Goal: Navigation & Orientation: Find specific page/section

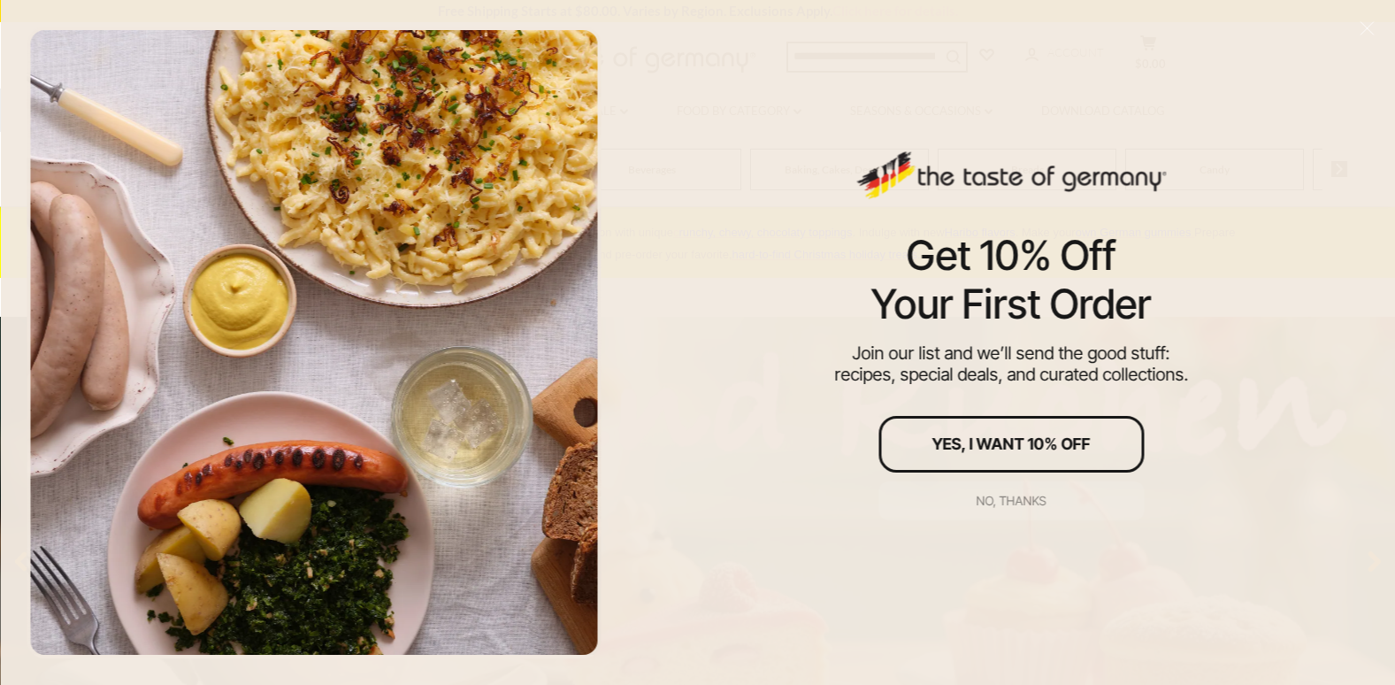
click at [1023, 510] on button "No, thanks" at bounding box center [1010, 500] width 265 height 39
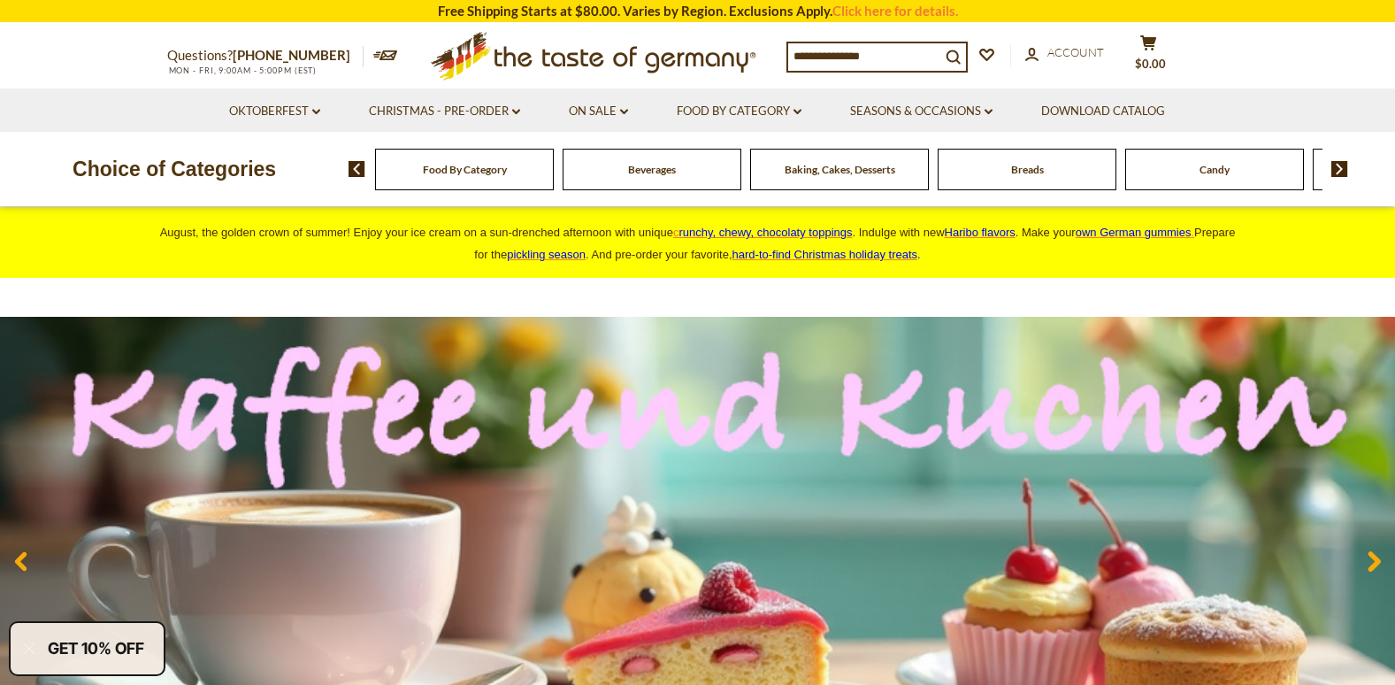
click at [655, 169] on span "Beverages" at bounding box center [652, 169] width 48 height 13
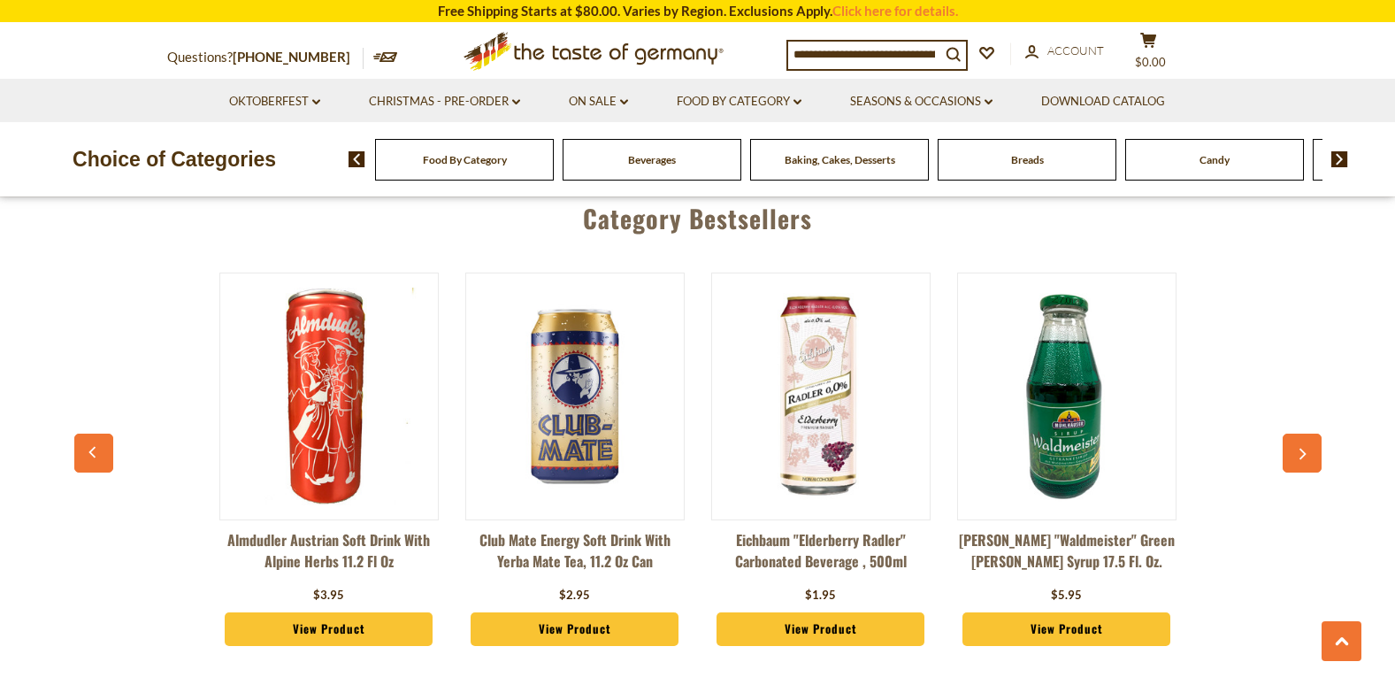
scroll to position [4036, 0]
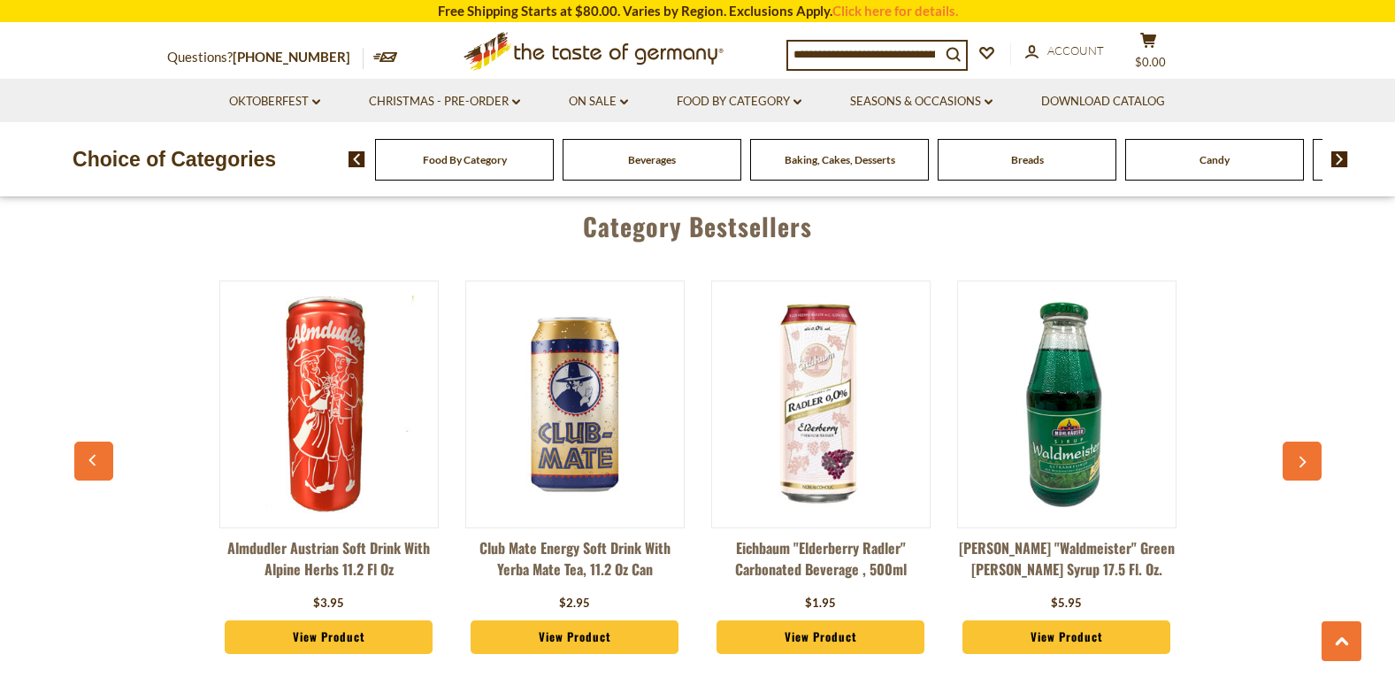
click at [1315, 449] on button "button" at bounding box center [1302, 460] width 39 height 39
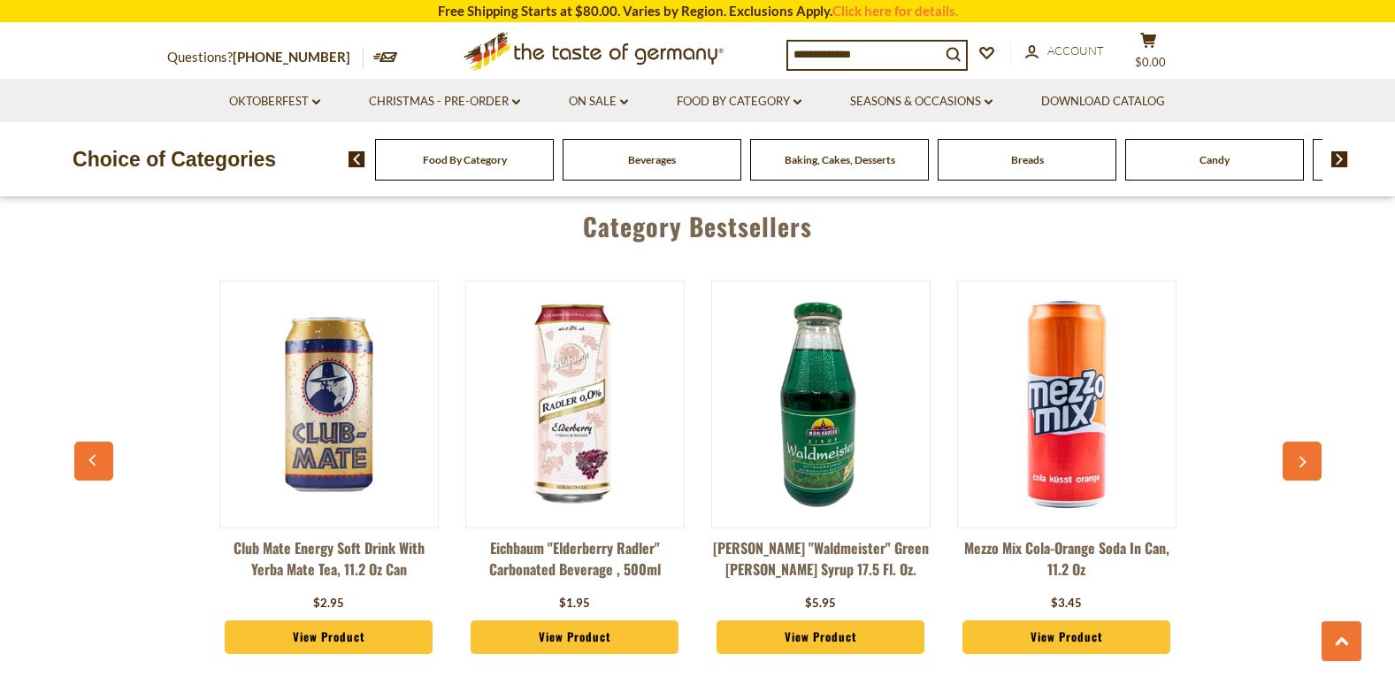
click at [1315, 449] on button "button" at bounding box center [1302, 460] width 39 height 39
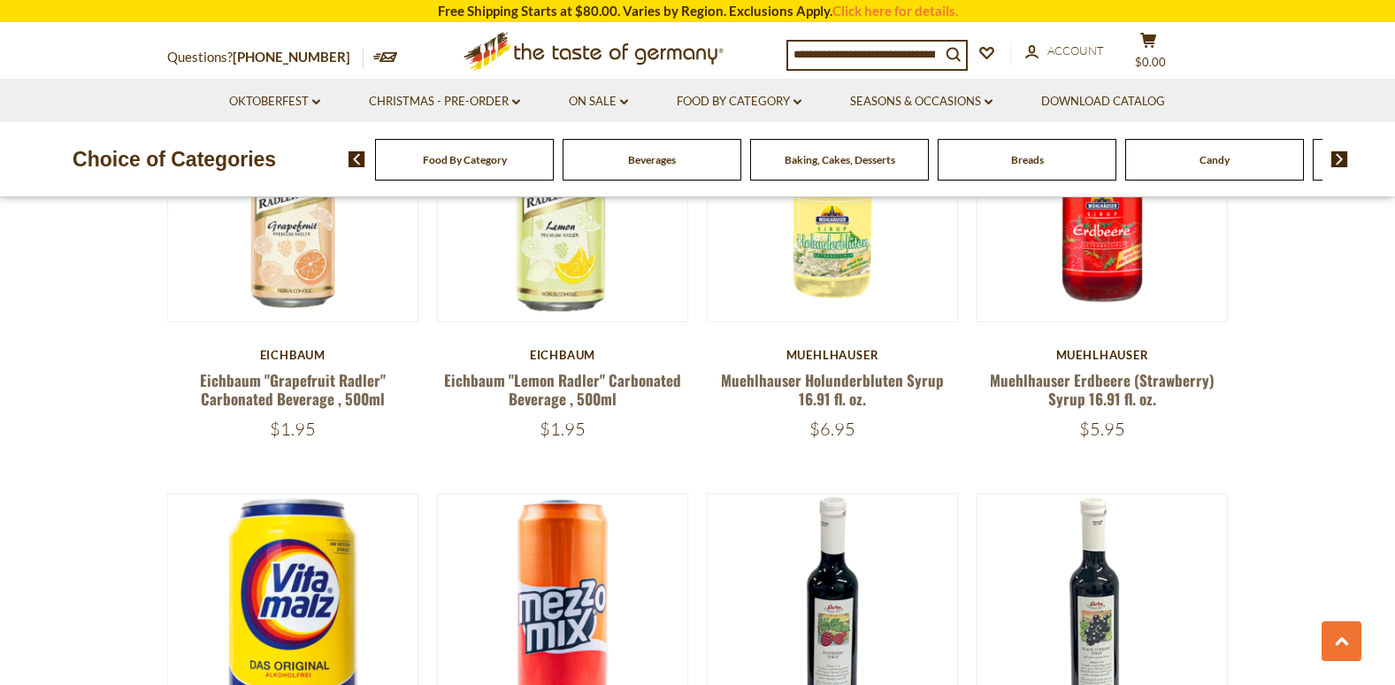
scroll to position [889, 0]
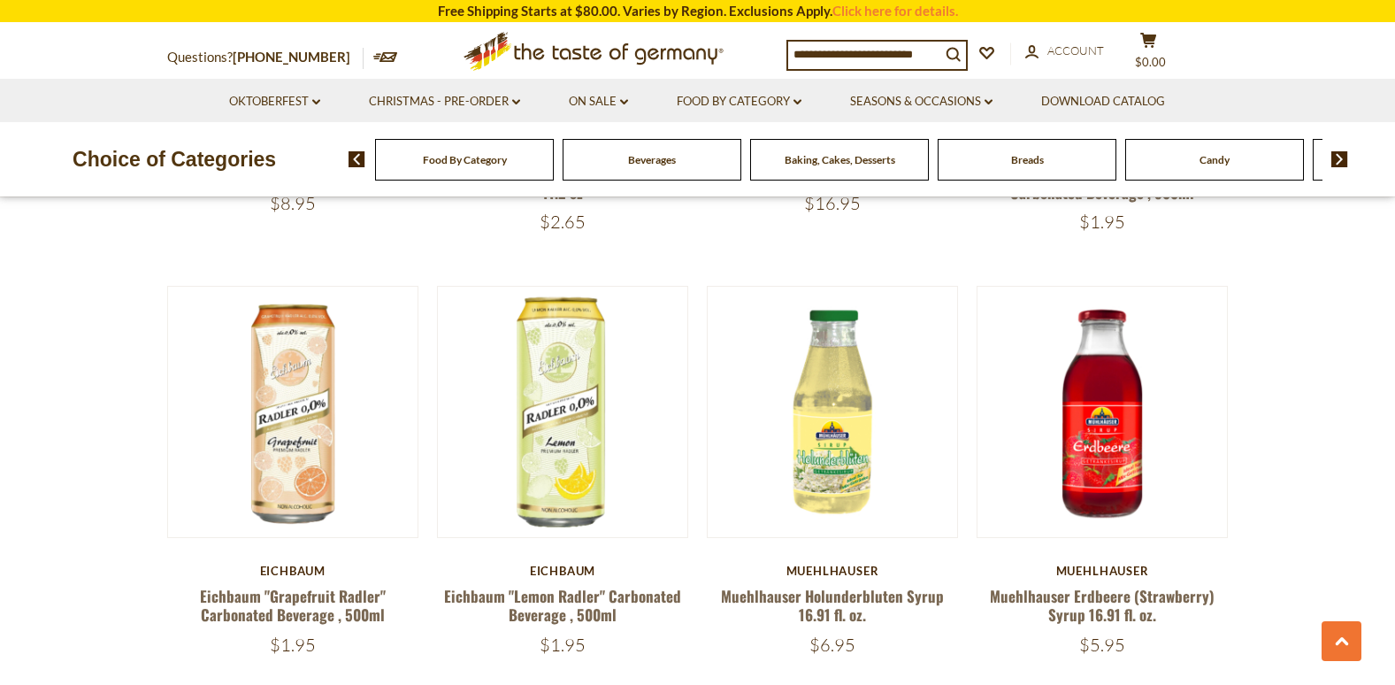
click at [1337, 158] on img at bounding box center [1339, 159] width 17 height 16
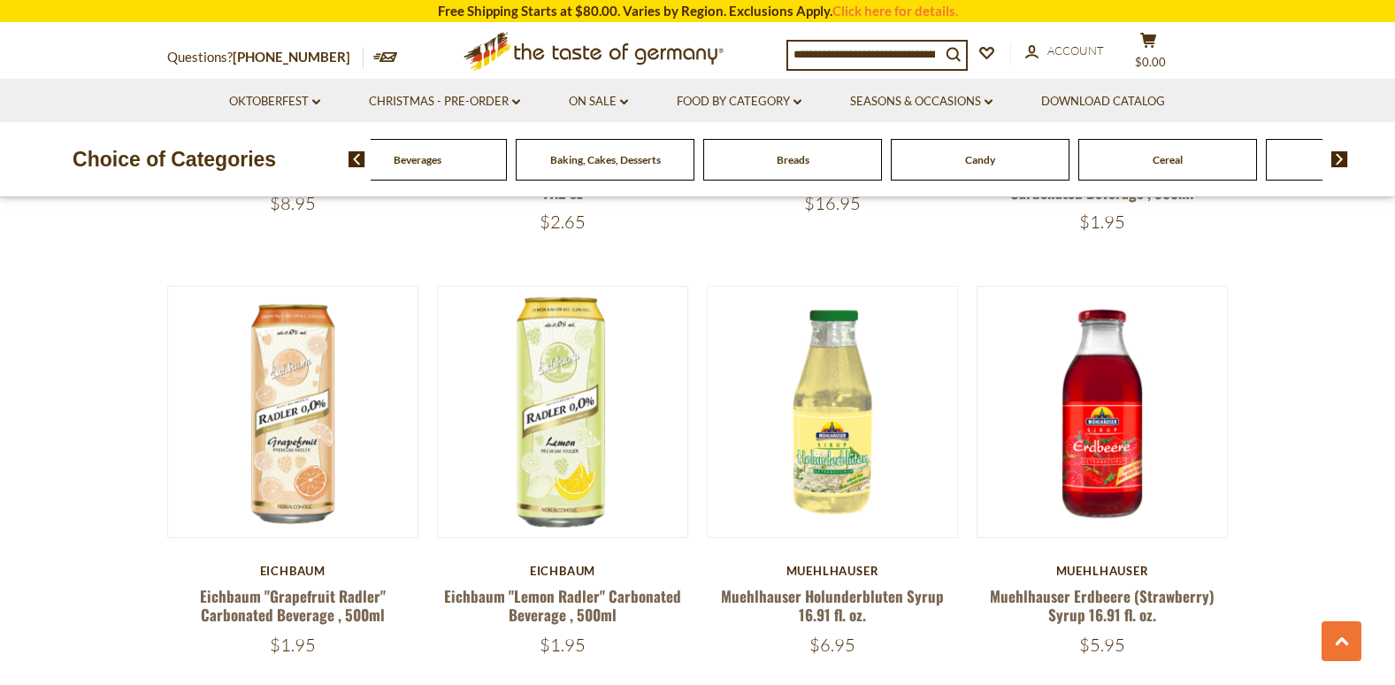
click at [1337, 158] on img at bounding box center [1339, 159] width 17 height 16
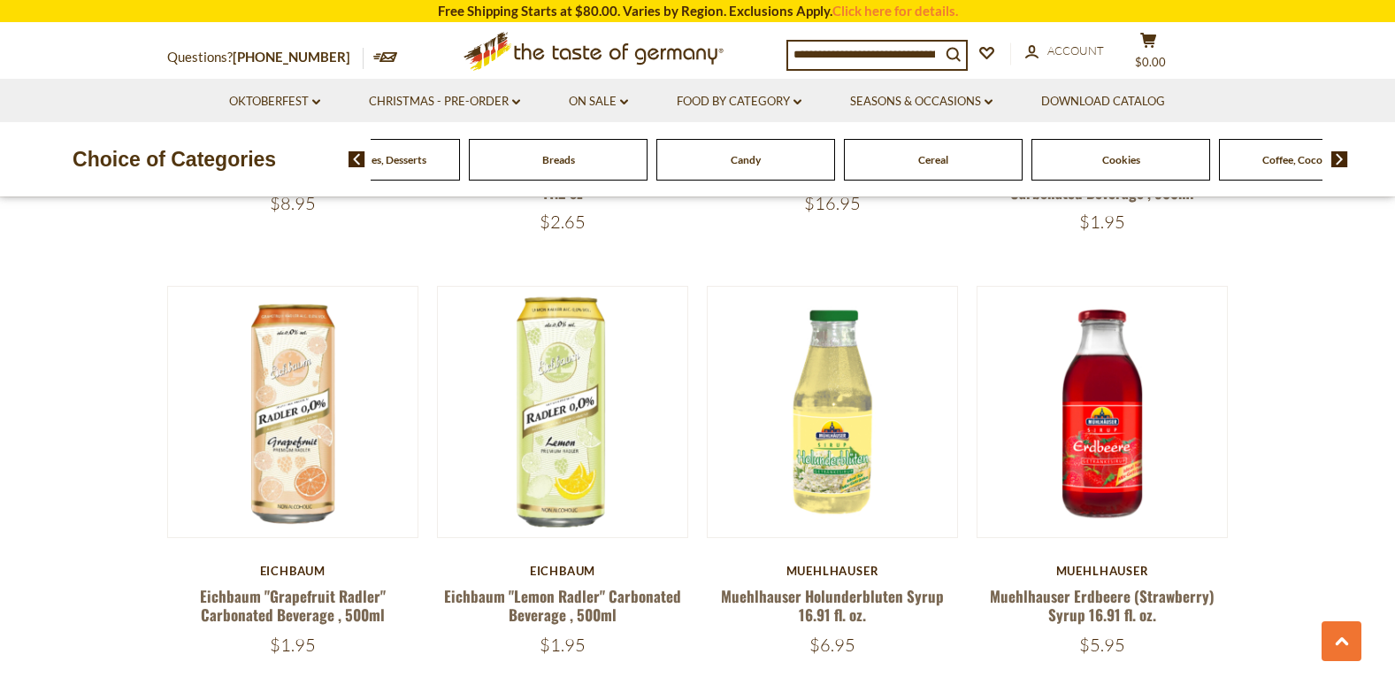
click at [1308, 157] on span "Coffee, Cocoa & Tea" at bounding box center [1308, 159] width 93 height 13
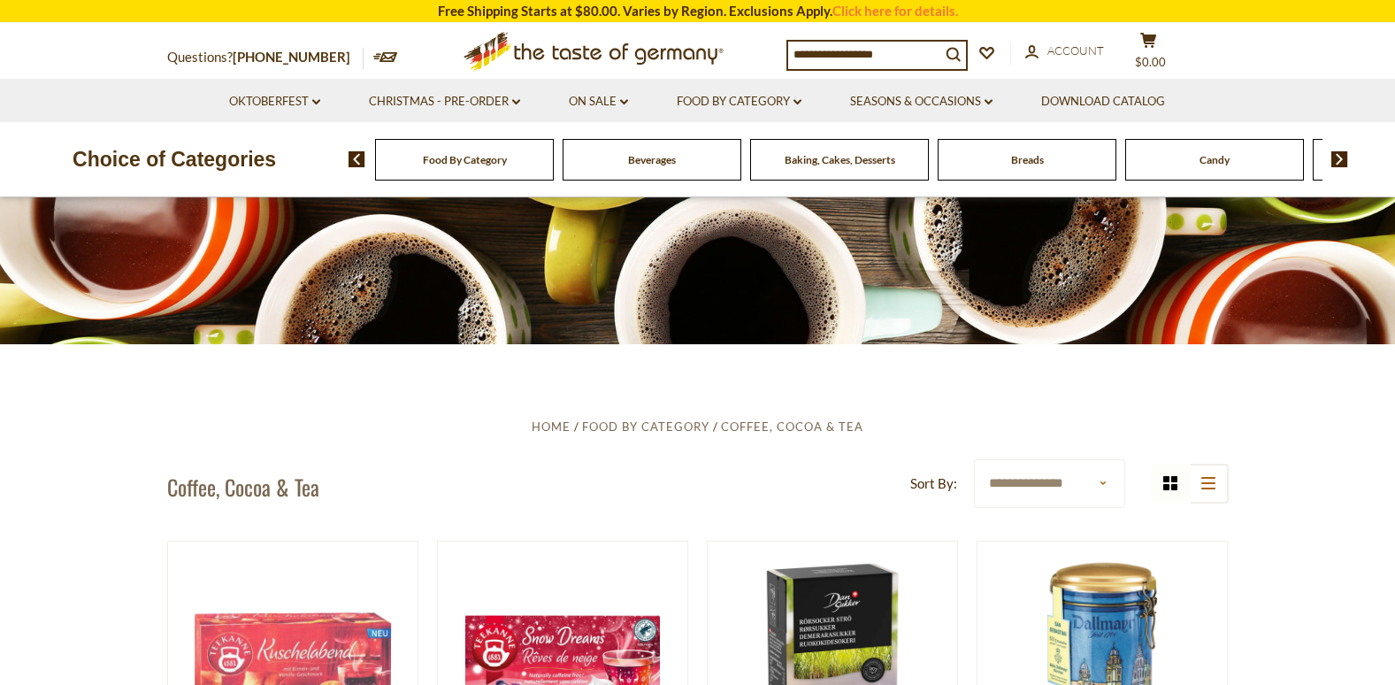
scroll to position [168, 0]
